Goal: Task Accomplishment & Management: Manage account settings

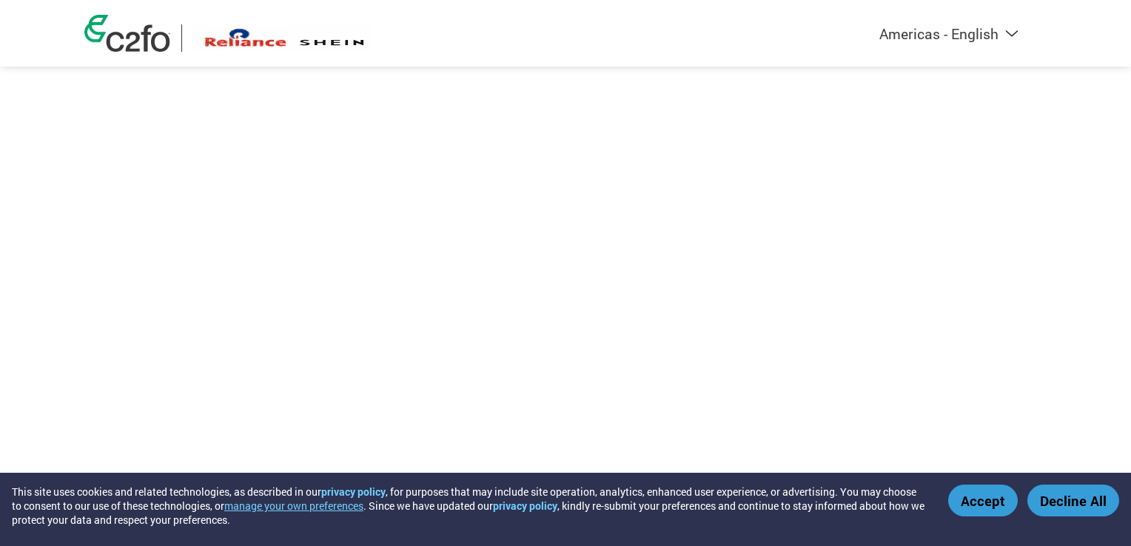
click at [994, 506] on button "Accept" at bounding box center [983, 501] width 70 height 32
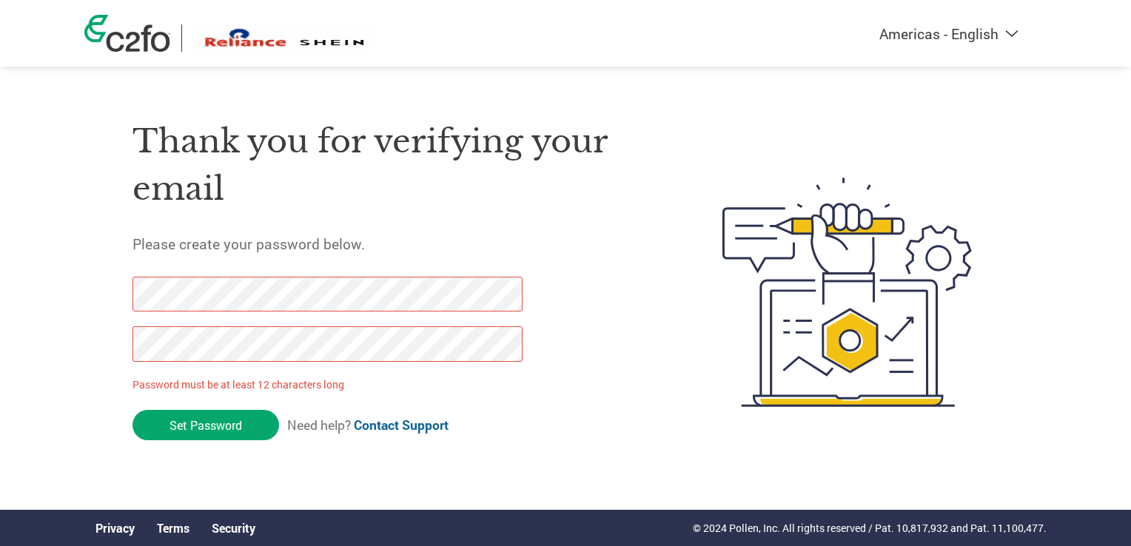
drag, startPoint x: 235, startPoint y: 427, endPoint x: 96, endPoint y: 283, distance: 200.5
click at [96, 283] on div "Thank you for verifying your email Please create your password below. Password …" at bounding box center [565, 292] width 963 height 392
click at [11, 321] on div "Americas - English Américas - Español [GEOGRAPHIC_DATA] - Português Amériques -…" at bounding box center [565, 233] width 1131 height 466
click at [449, 398] on form "Password must be at least 12 characters long Set Password Need help? Contact Su…" at bounding box center [341, 363] width 416 height 172
click at [219, 425] on input "Set Password" at bounding box center [206, 425] width 147 height 30
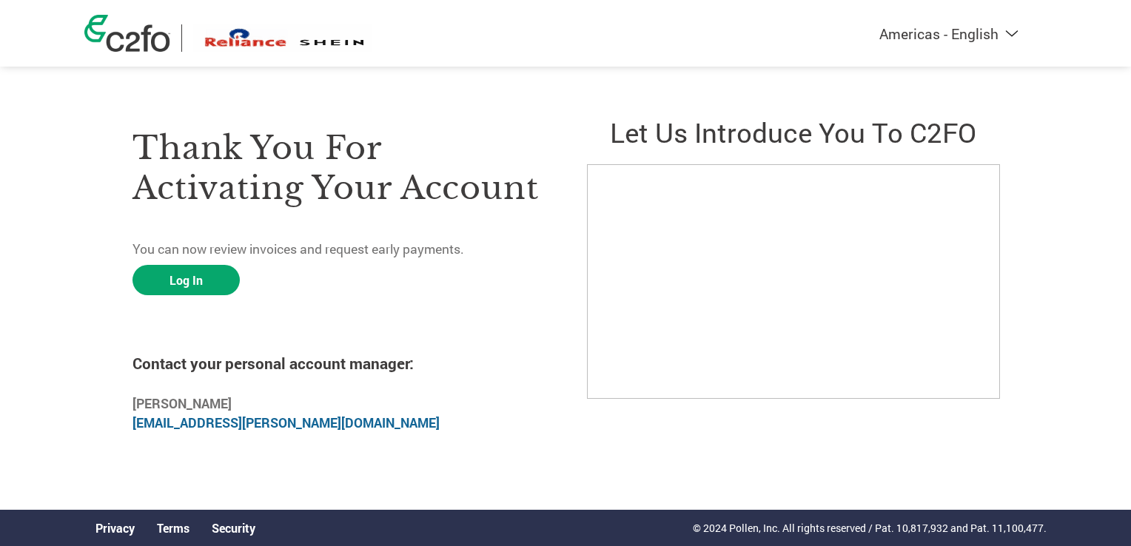
click at [1081, 114] on div "Americas - English Américas - Español Américas - Português Amériques - Français…" at bounding box center [565, 212] width 1131 height 424
click at [200, 272] on link "Log In" at bounding box center [186, 280] width 107 height 30
